Goal: Transaction & Acquisition: Book appointment/travel/reservation

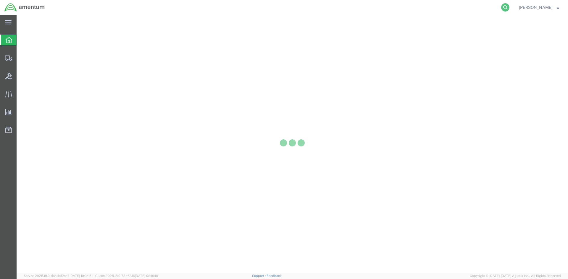
click at [509, 9] on icon at bounding box center [505, 7] width 8 height 8
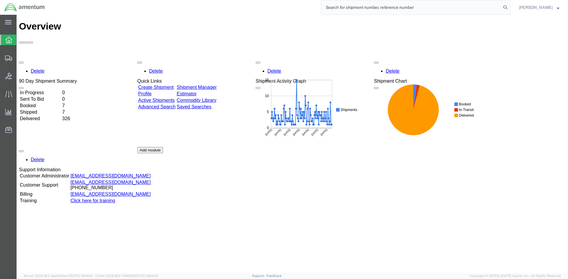
click at [406, 9] on input "search" at bounding box center [411, 7] width 180 height 14
paste input "S633-25246-2481"
type input "S633-25246-2481"
click at [509, 6] on icon at bounding box center [505, 7] width 8 height 8
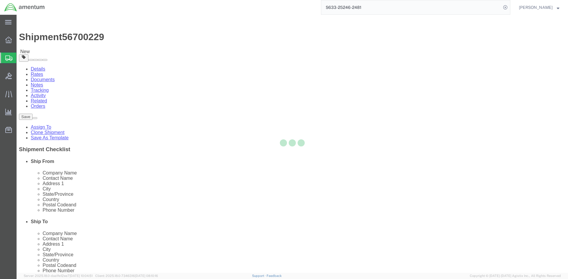
select select "42718"
select select
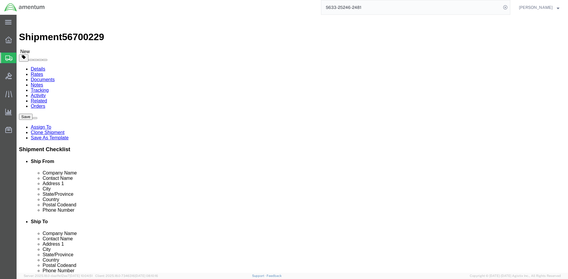
click button "Rate Shipment"
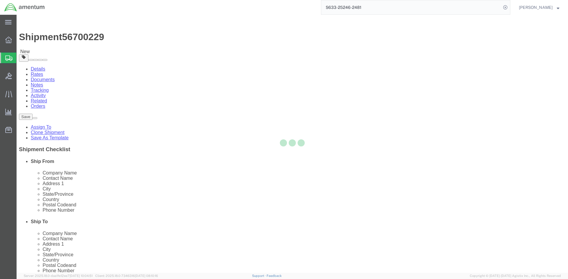
select select "42718"
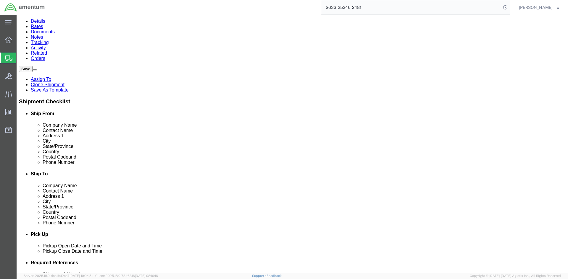
scroll to position [59, 0]
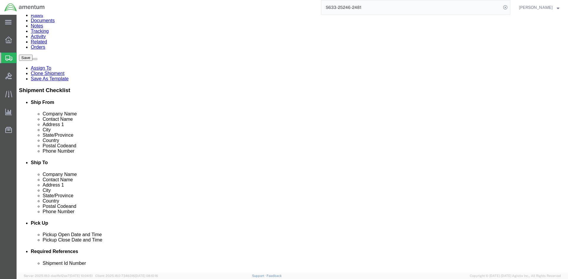
click input "[PHONE_NUMBER]"
type input "[PHONE_NUMBER]"
click label
click input "checkbox"
checkbox input "true"
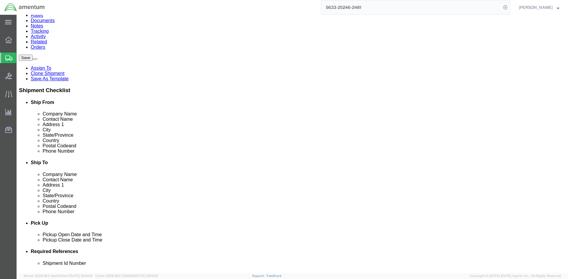
click button "Rate Shipment"
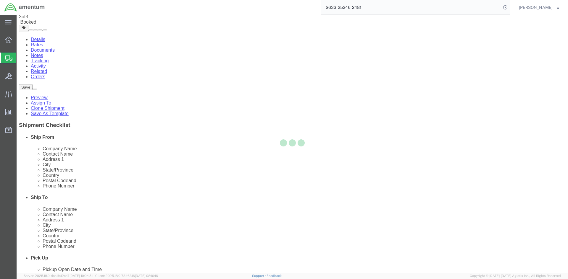
scroll to position [0, 0]
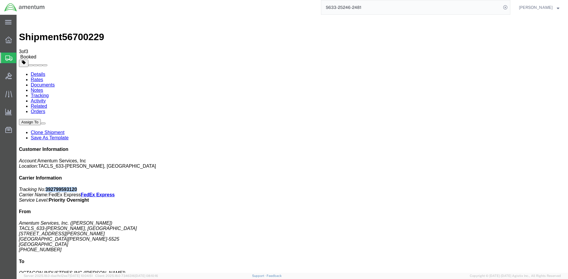
drag, startPoint x: 514, startPoint y: 90, endPoint x: 485, endPoint y: 93, distance: 29.1
click at [485, 187] on p "Tracking No: 392799593120 Carrier Name: FedEx Express FedEx Express Service Lev…" at bounding box center [292, 195] width 546 height 16
copy b "392799593120"
